Goal: Information Seeking & Learning: Learn about a topic

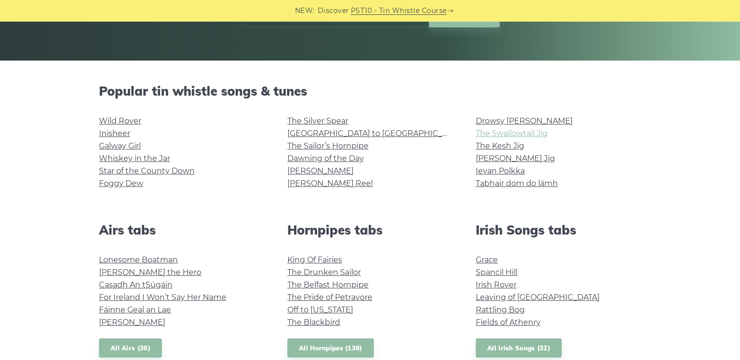
click at [520, 133] on link "The Swallowtail Jig" at bounding box center [512, 133] width 72 height 9
click at [156, 160] on link "Whiskey in the Jar" at bounding box center [134, 158] width 71 height 9
click at [128, 150] on link "Galway Girl" at bounding box center [120, 145] width 42 height 9
click at [129, 122] on link "Wild Rover" at bounding box center [120, 120] width 42 height 9
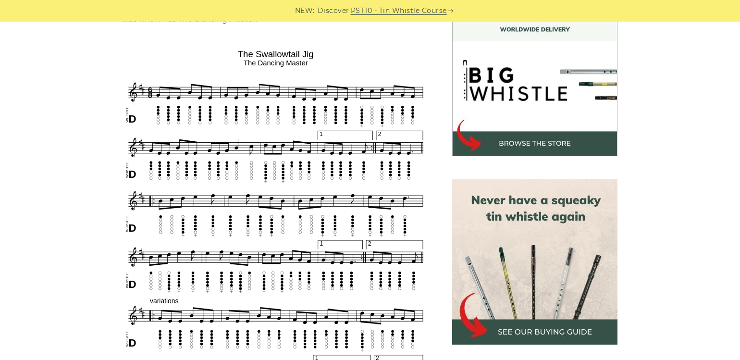
scroll to position [281, 0]
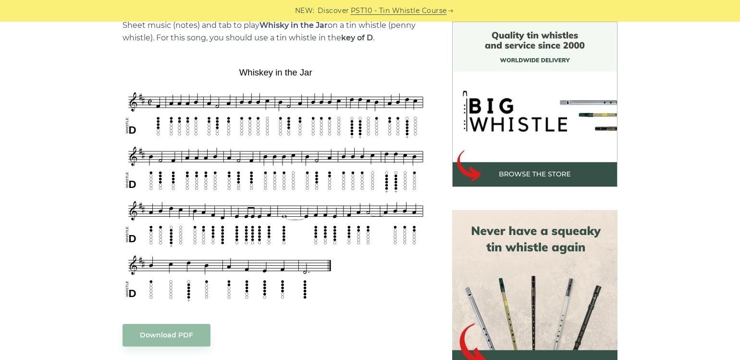
scroll to position [253, 0]
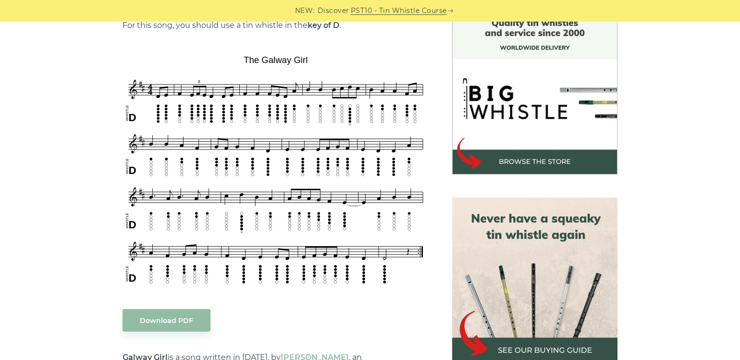
scroll to position [273, 0]
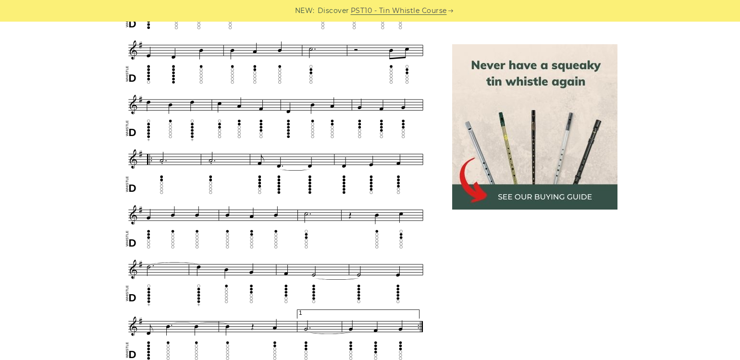
scroll to position [473, 0]
